Goal: Browse casually: Explore the website without a specific task or goal

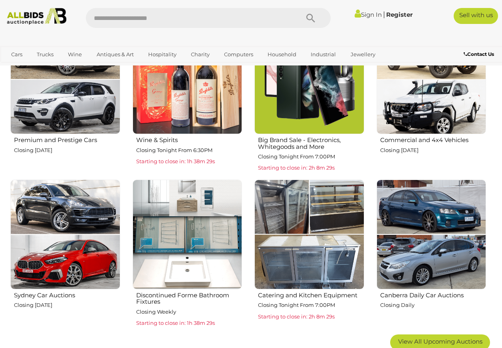
scroll to position [240, 0]
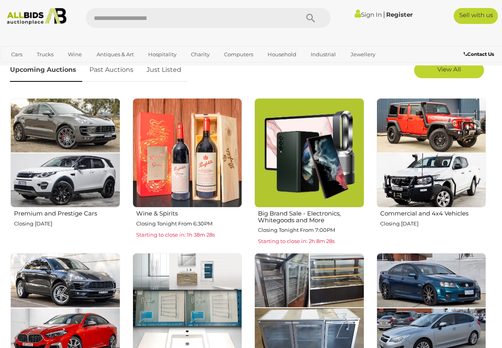
click at [186, 168] on img at bounding box center [188, 153] width 110 height 110
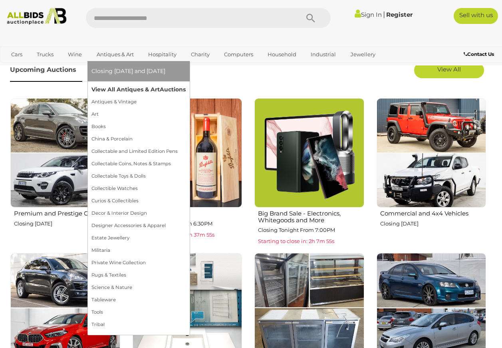
click at [125, 87] on link "View All Antiques & Art Auctions" at bounding box center [138, 89] width 94 height 12
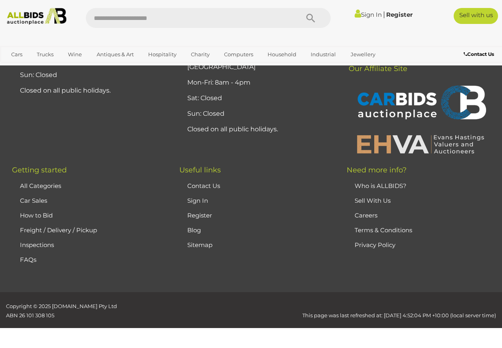
scroll to position [6188, 0]
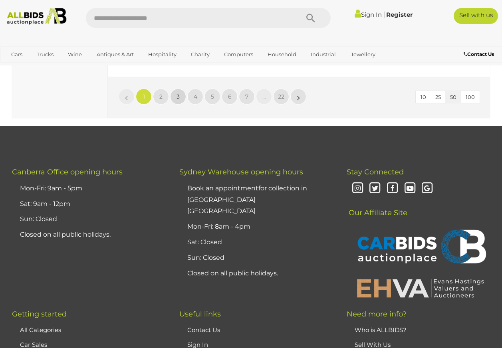
click at [178, 100] on span "3" at bounding box center [177, 96] width 3 height 7
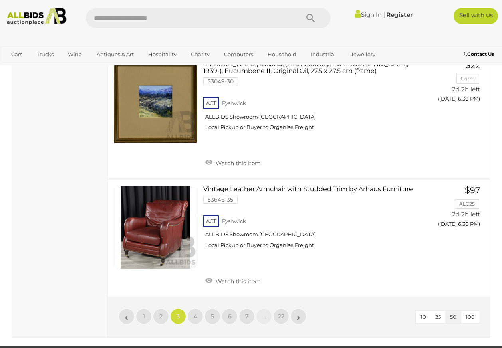
scroll to position [6166, 0]
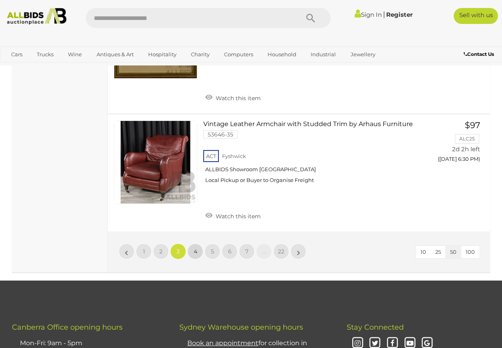
click at [196, 255] on span "4" at bounding box center [196, 251] width 4 height 7
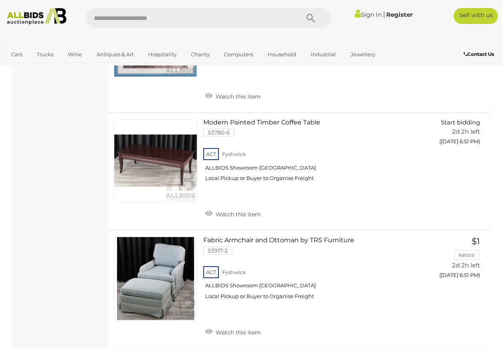
scroll to position [6326, 0]
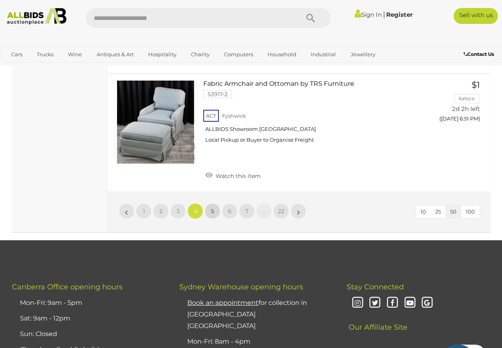
click at [217, 219] on link "5" at bounding box center [212, 211] width 16 height 16
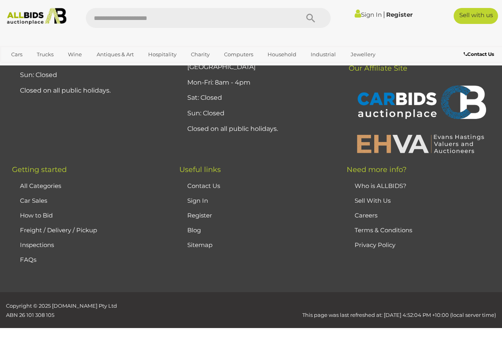
scroll to position [178, 0]
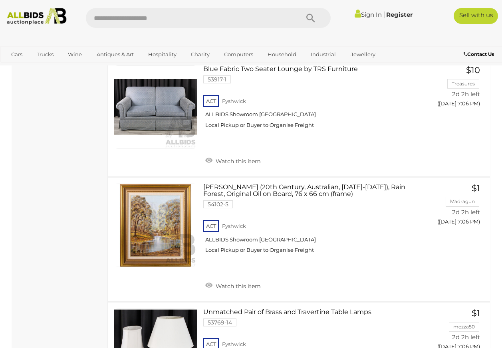
scroll to position [5048, 0]
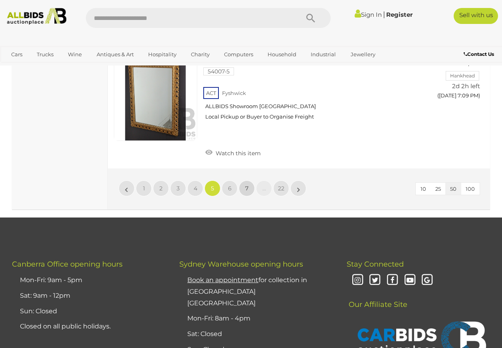
click at [249, 196] on link "7" at bounding box center [247, 188] width 16 height 16
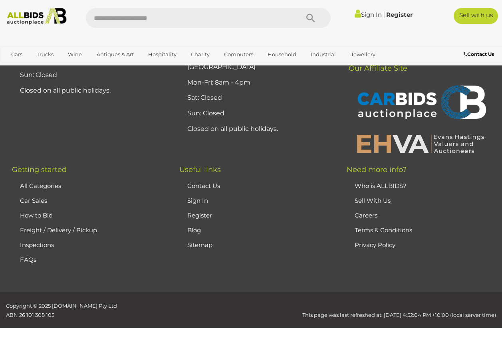
scroll to position [178, 0]
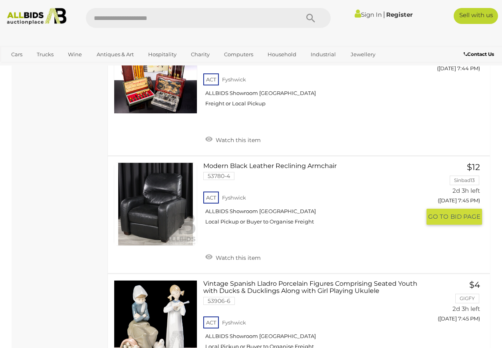
scroll to position [5887, 0]
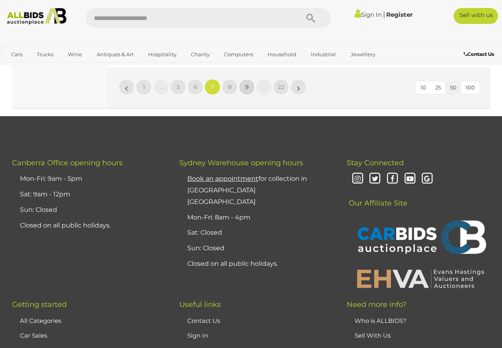
click at [247, 91] on span "9" at bounding box center [247, 86] width 4 height 7
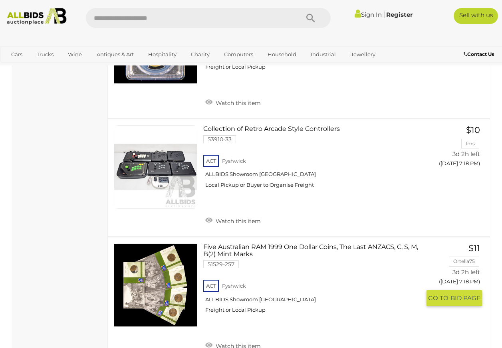
scroll to position [5807, 0]
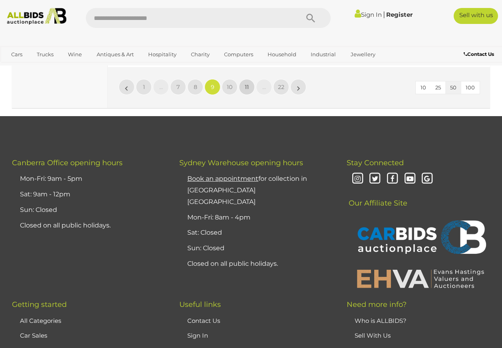
click at [251, 95] on link "11" at bounding box center [247, 87] width 16 height 16
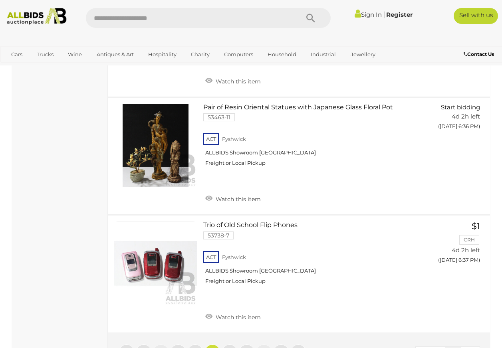
scroll to position [6206, 0]
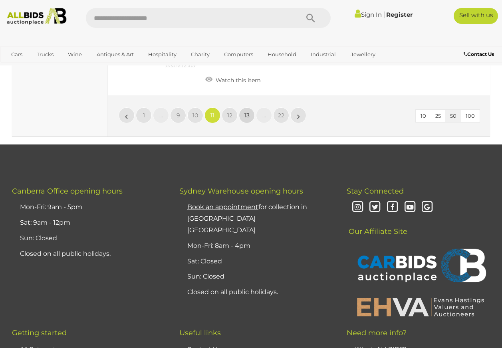
click at [249, 119] on span "13" at bounding box center [246, 115] width 5 height 7
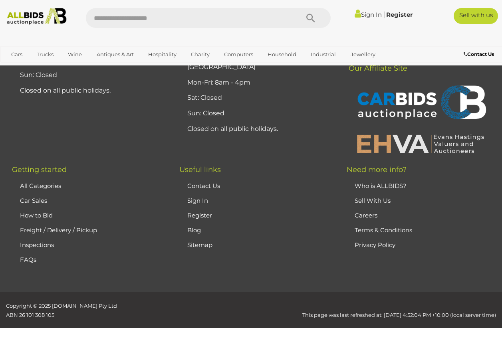
scroll to position [178, 0]
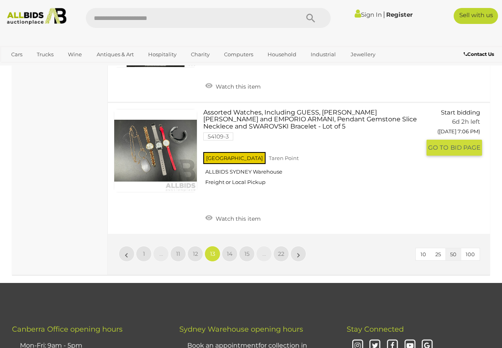
scroll to position [6366, 0]
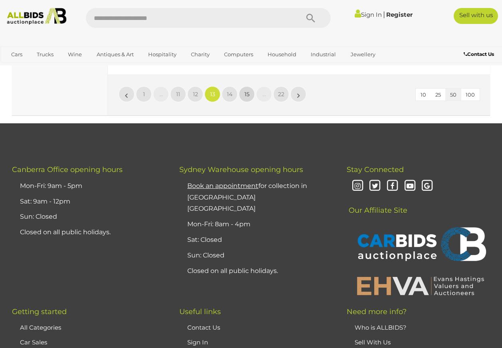
click at [251, 102] on link "15" at bounding box center [247, 94] width 16 height 16
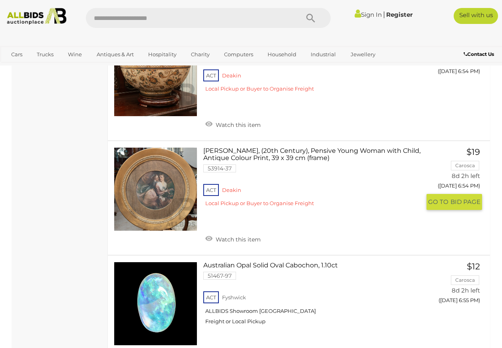
scroll to position [5008, 0]
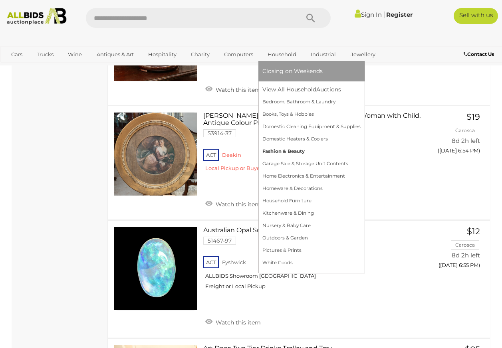
click at [286, 148] on link "Fashion & Beauty" at bounding box center [311, 151] width 98 height 12
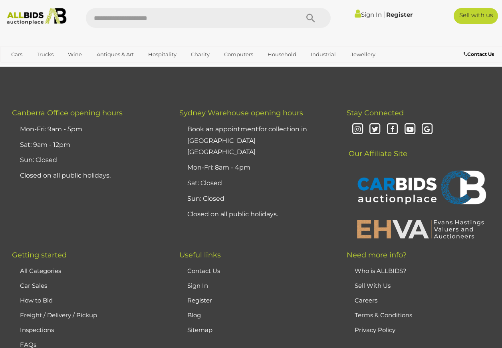
scroll to position [6148, 0]
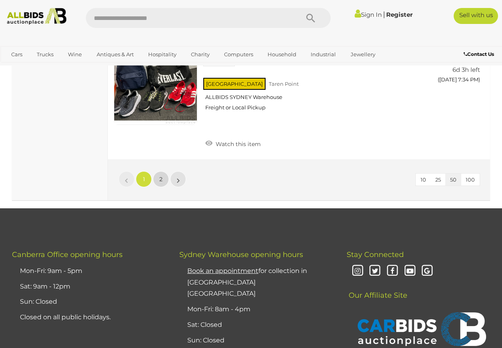
click at [157, 187] on link "2" at bounding box center [161, 179] width 16 height 16
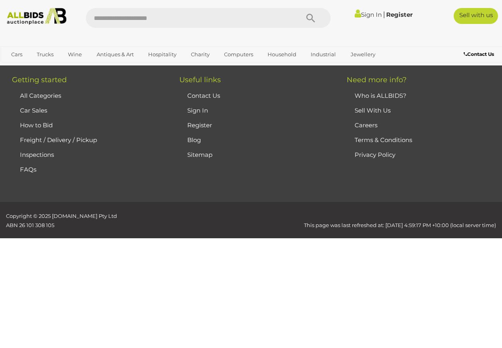
scroll to position [134, 0]
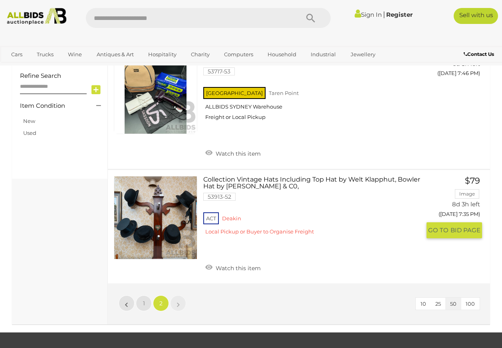
scroll to position [533, 0]
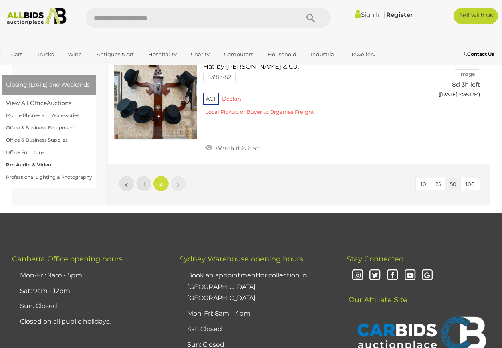
click at [92, 159] on link "Pro Audio & Video" at bounding box center [49, 165] width 86 height 12
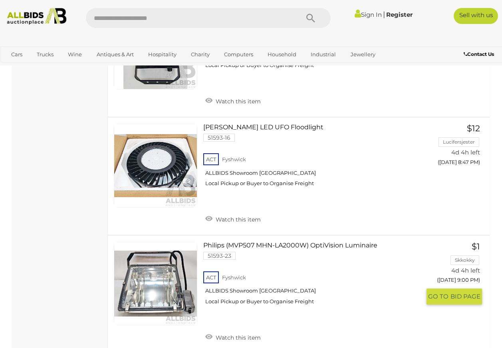
scroll to position [5429, 0]
